Goal: Information Seeking & Learning: Learn about a topic

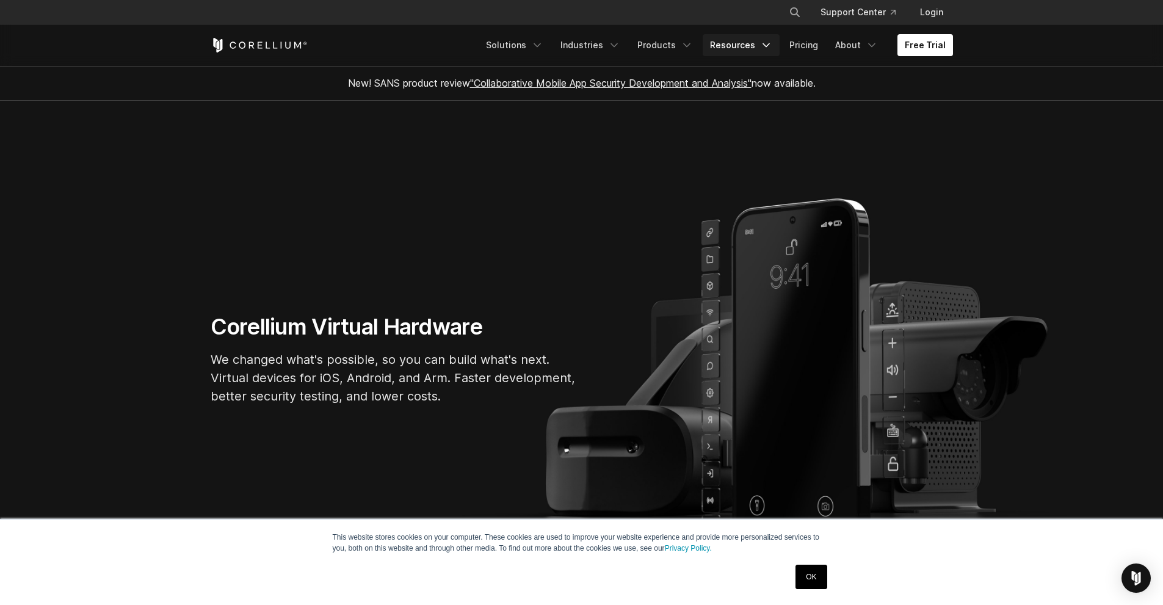
click at [749, 43] on link "Resources" at bounding box center [740, 45] width 77 height 22
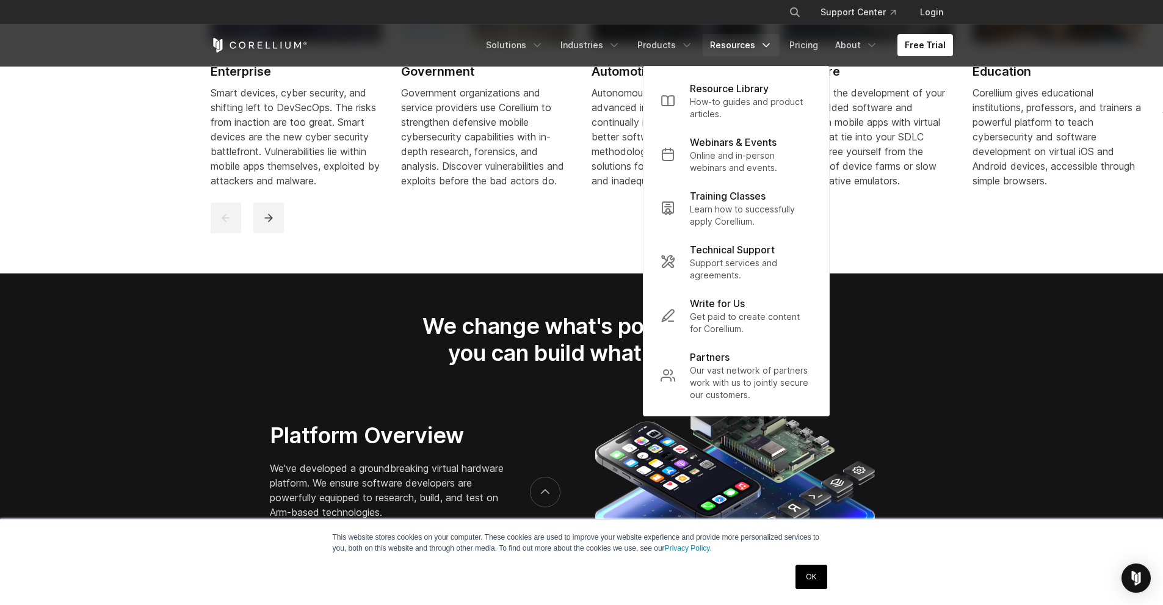
scroll to position [2861, 0]
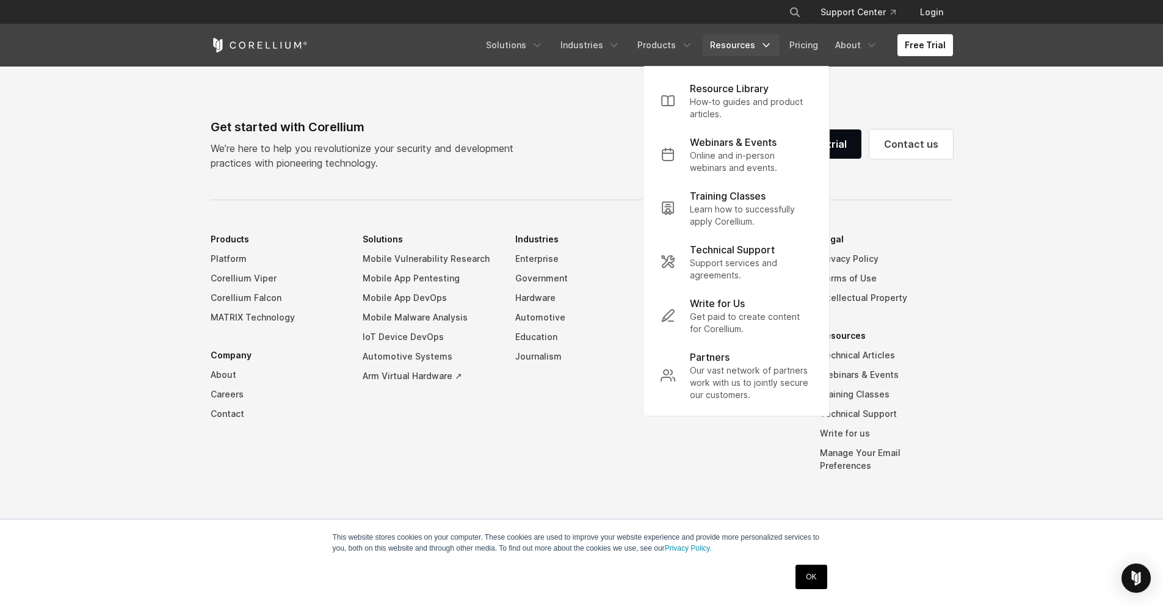
click at [754, 49] on link "Resources" at bounding box center [740, 45] width 77 height 22
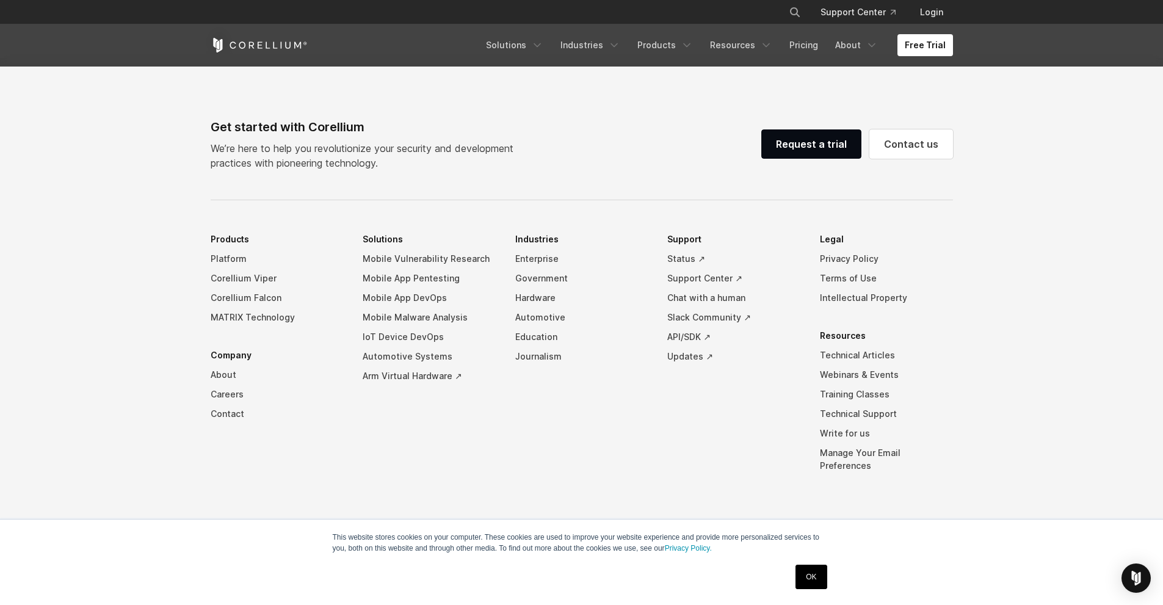
click at [816, 575] on link "OK" at bounding box center [810, 577] width 31 height 24
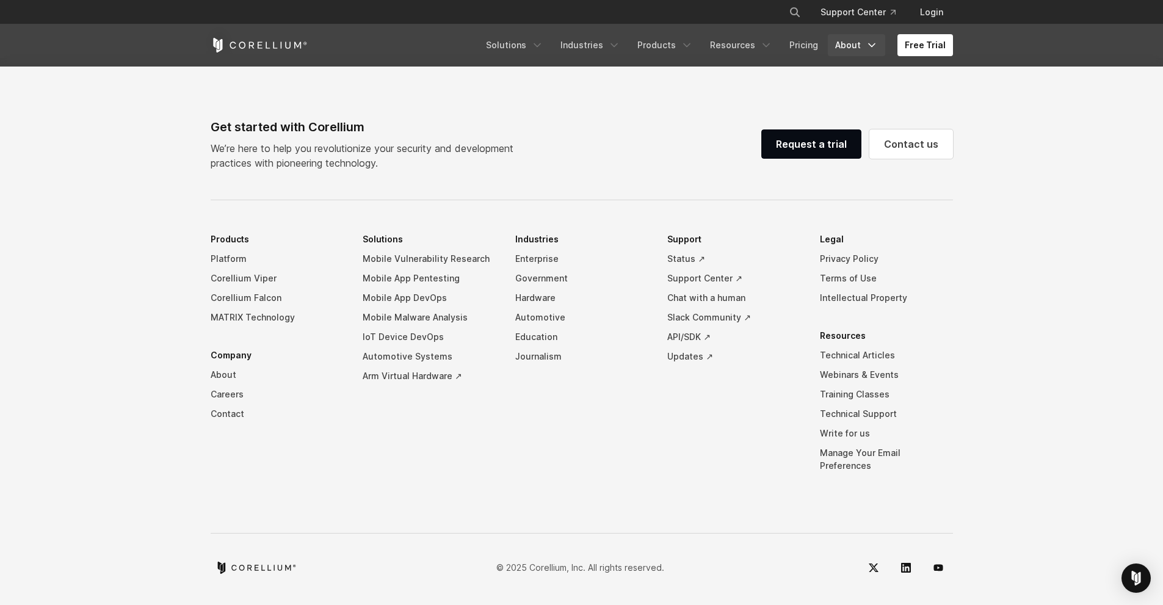
click at [864, 48] on link "About" at bounding box center [856, 45] width 57 height 22
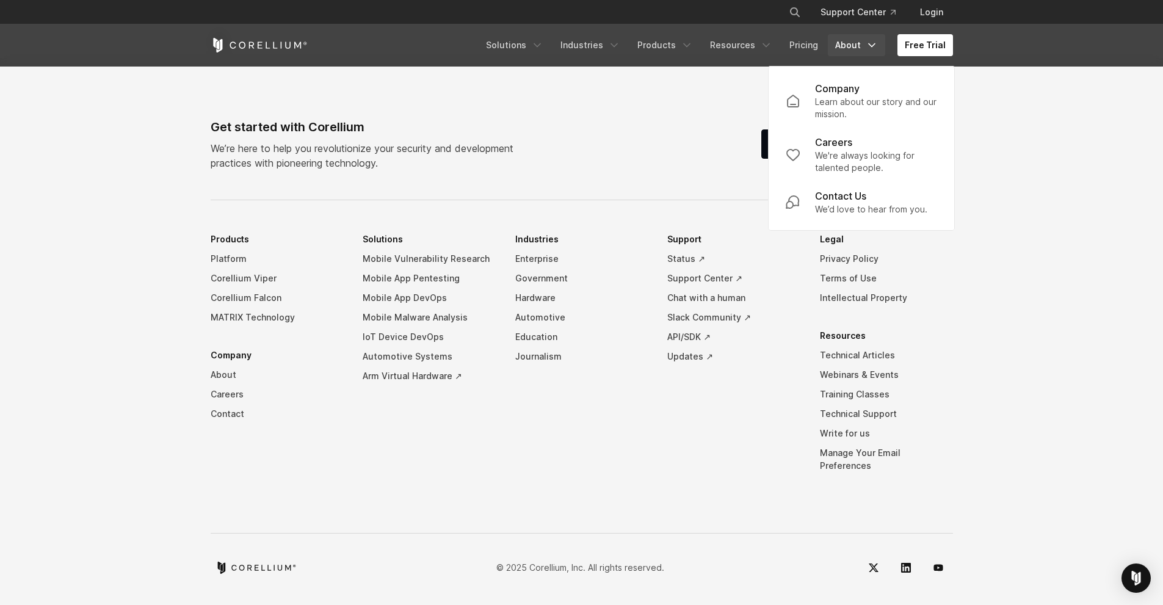
click at [1126, 201] on footer "Get started with Corellium We’re here to help you revolutionize your security a…" at bounding box center [581, 332] width 1163 height 547
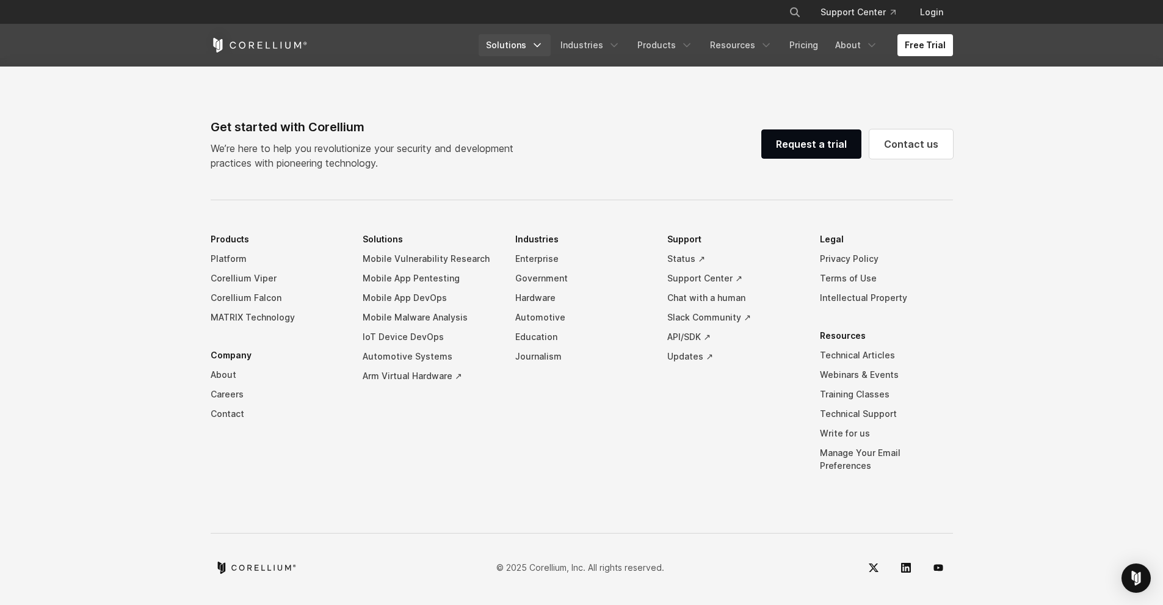
click at [530, 51] on link "Solutions" at bounding box center [514, 45] width 72 height 22
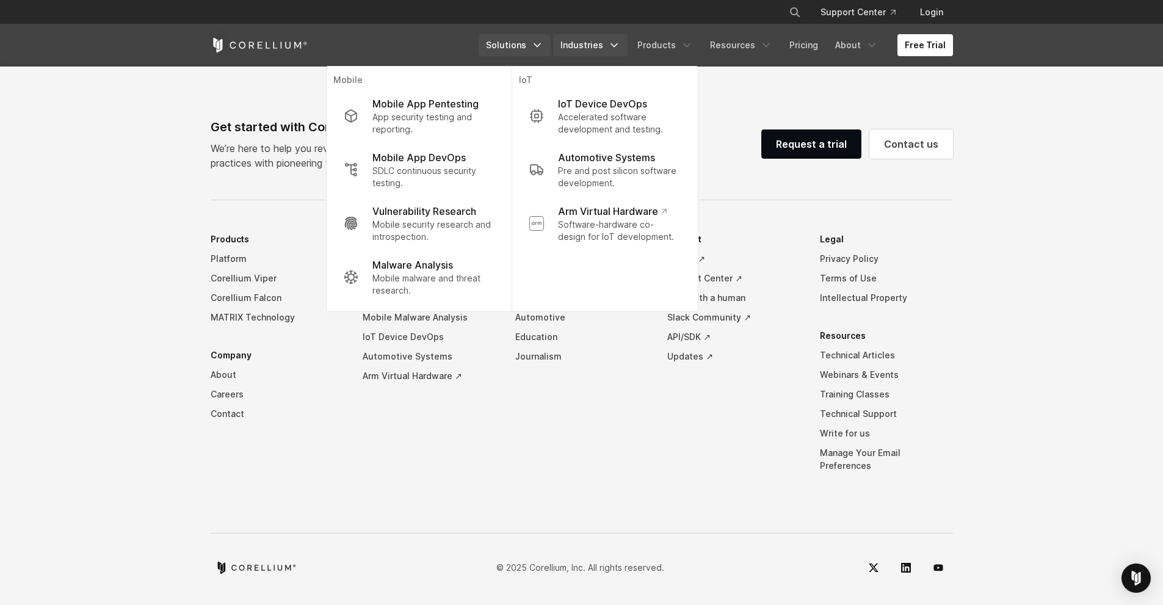
click at [576, 54] on link "Industries" at bounding box center [590, 45] width 74 height 22
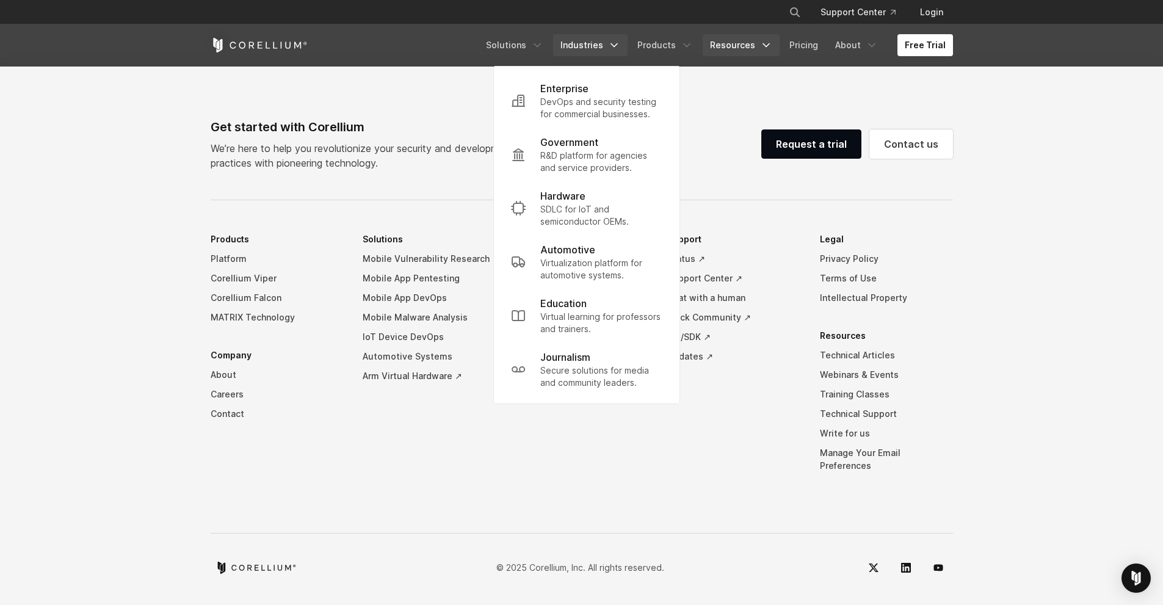
click at [756, 38] on link "Resources" at bounding box center [740, 45] width 77 height 22
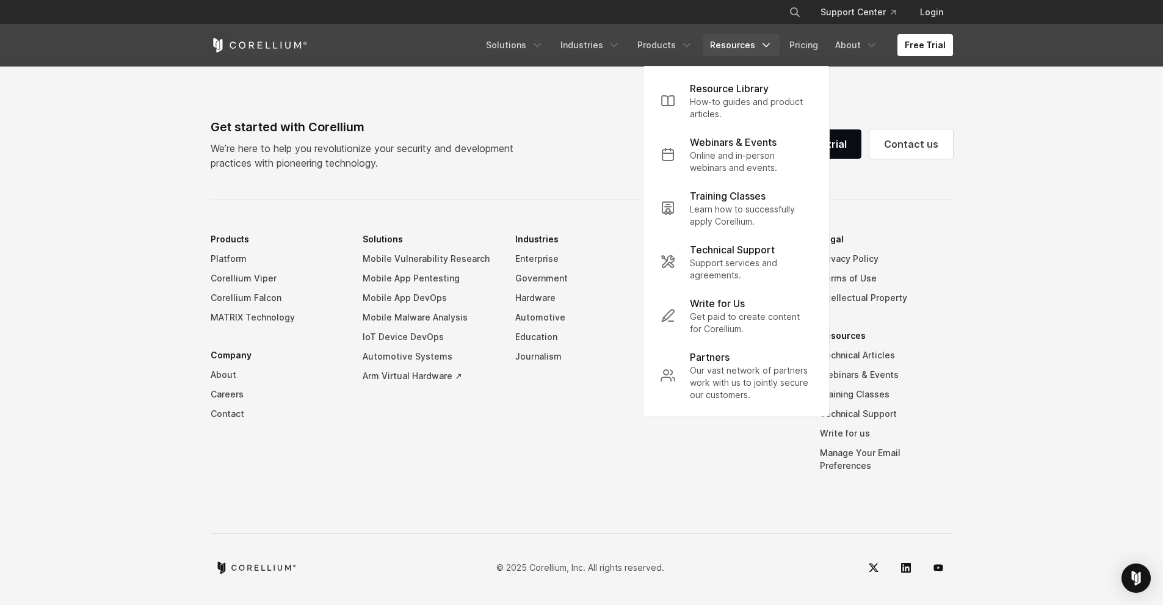
click at [749, 101] on p "How-to guides and product articles." at bounding box center [751, 108] width 122 height 24
